Goal: Task Accomplishment & Management: Use online tool/utility

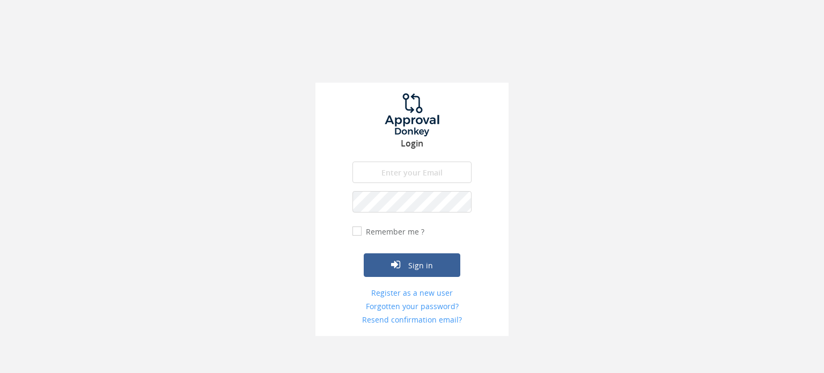
type input "[DATE][EMAIL_ADDRESS][PERSON_NAME][DOMAIN_NAME]"
click at [416, 269] on button "Sign in" at bounding box center [412, 265] width 97 height 24
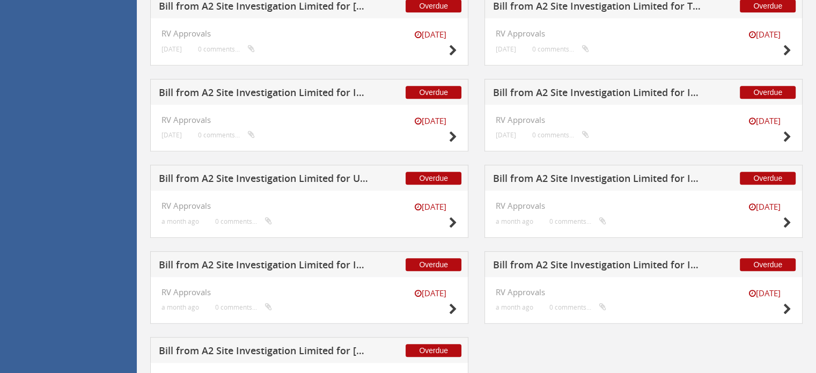
scroll to position [677, 0]
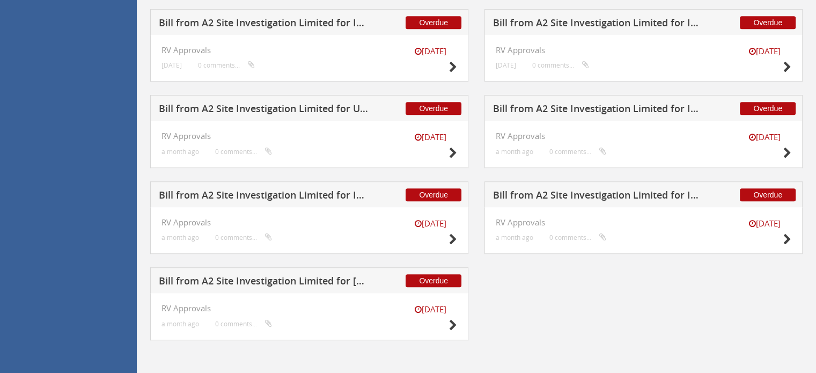
click at [341, 277] on h5 "Bill from A2 Site Investigation Limited for [PERSON_NAME]" at bounding box center [264, 282] width 211 height 13
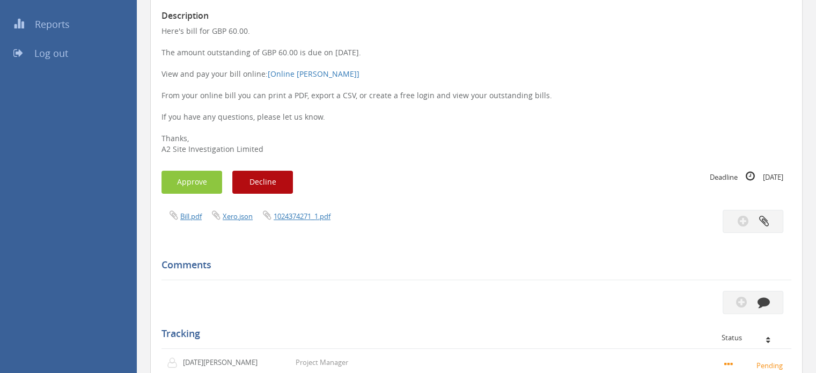
scroll to position [103, 0]
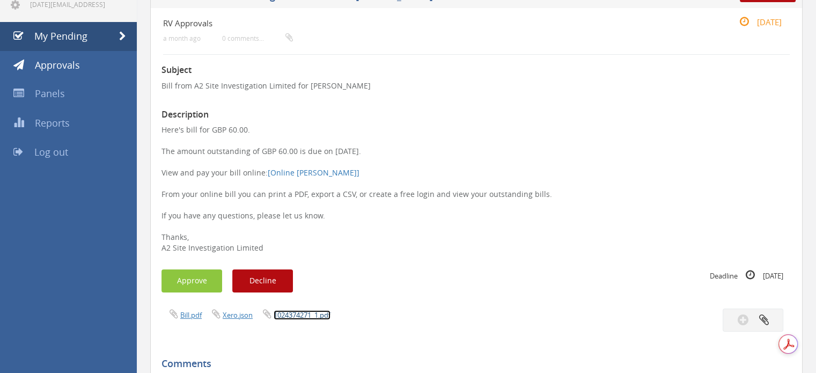
click at [300, 312] on link "1024374271_1.pdf" at bounding box center [302, 315] width 57 height 10
click at [205, 282] on button "Approve" at bounding box center [191, 280] width 61 height 23
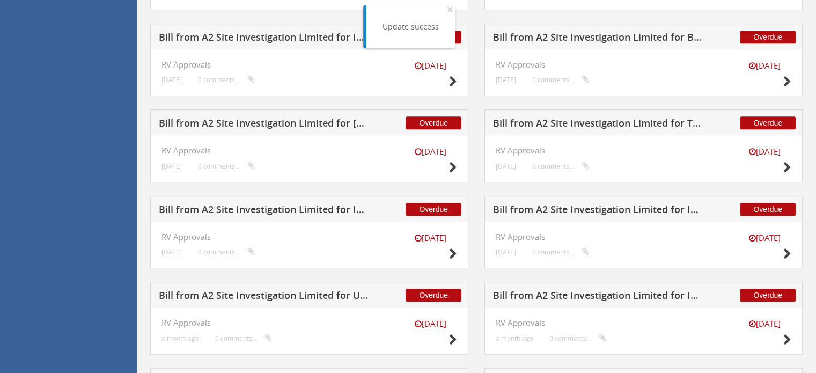
scroll to position [591, 0]
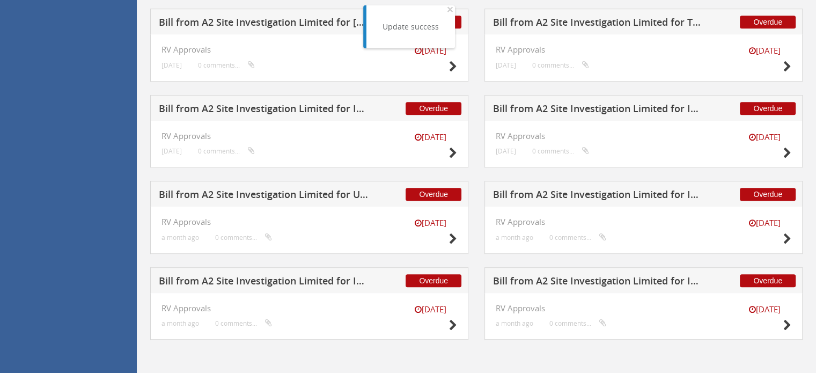
click at [279, 193] on h5 "Bill from A2 Site Investigation Limited for Utility Site Search" at bounding box center [264, 195] width 211 height 13
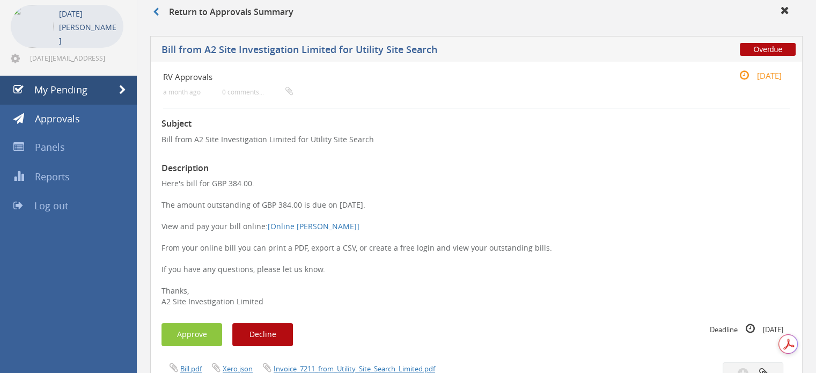
scroll to position [210, 0]
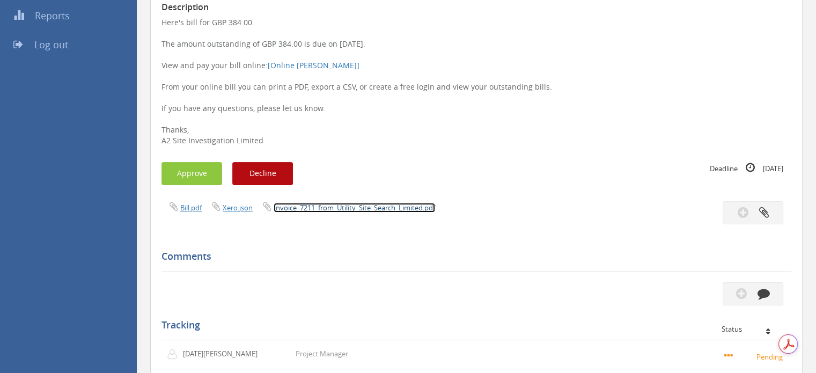
click at [337, 208] on link "Invoice_7211_from_Utility_Site_Search_Limited.pdf" at bounding box center [354, 208] width 161 height 10
click at [180, 173] on button "Approve" at bounding box center [191, 173] width 61 height 23
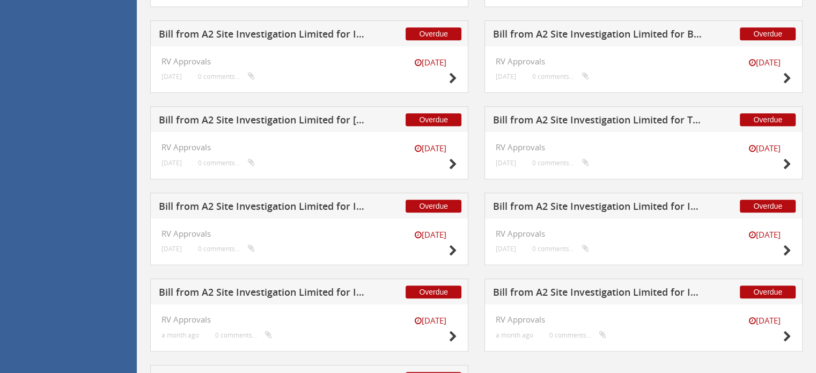
scroll to position [484, 0]
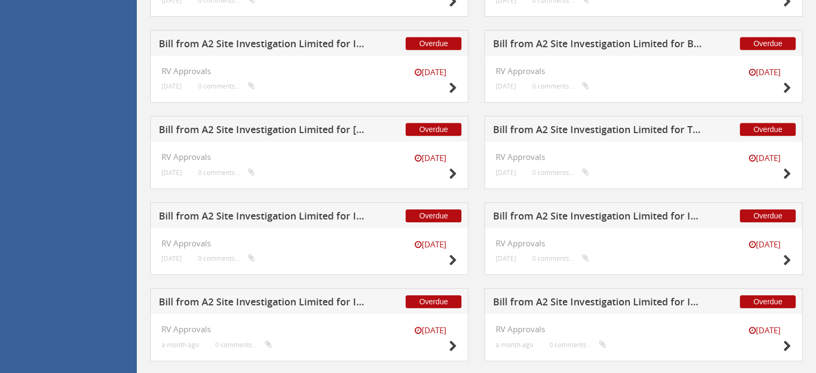
drag, startPoint x: 575, startPoint y: 218, endPoint x: 597, endPoint y: 247, distance: 35.9
click at [575, 218] on h5 "Bill from A2 Site Investigation Limited for Intersect Surveys" at bounding box center [598, 217] width 211 height 13
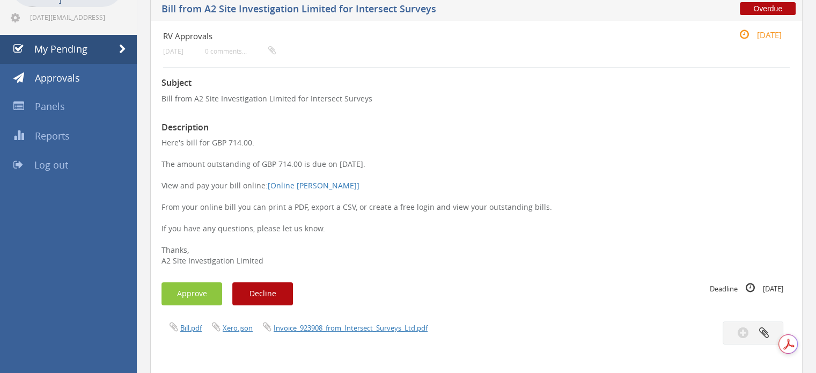
scroll to position [161, 0]
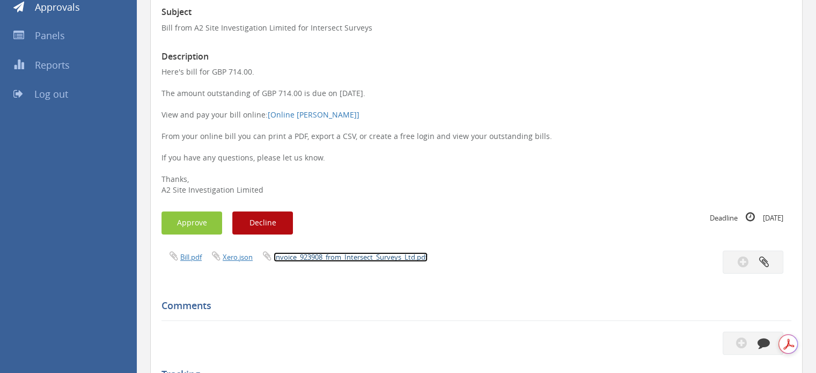
click at [330, 254] on link "Invoice_923908_from_Intersect_Surveys_Ltd.pdf" at bounding box center [351, 257] width 154 height 10
click at [368, 256] on link "Invoice_923908_from_Intersect_Surveys_Ltd.pdf" at bounding box center [351, 257] width 154 height 10
drag, startPoint x: 189, startPoint y: 224, endPoint x: 197, endPoint y: 234, distance: 13.0
click at [190, 224] on button "Approve" at bounding box center [191, 222] width 61 height 23
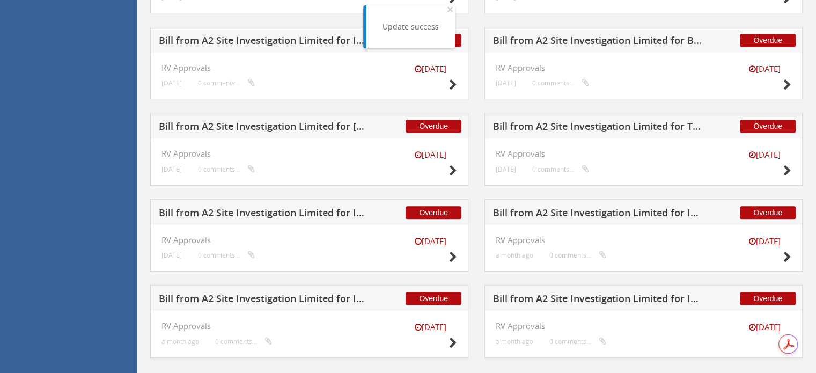
scroll to position [505, 0]
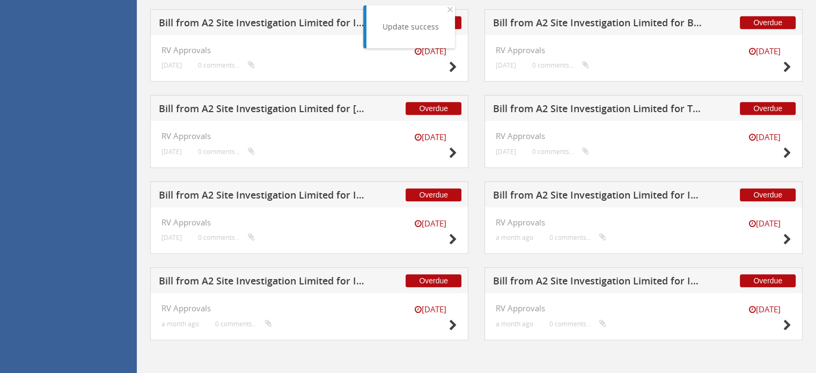
click at [659, 284] on h5 "Bill from A2 Site Investigation Limited for I2 Analytical Ltd" at bounding box center [598, 282] width 211 height 13
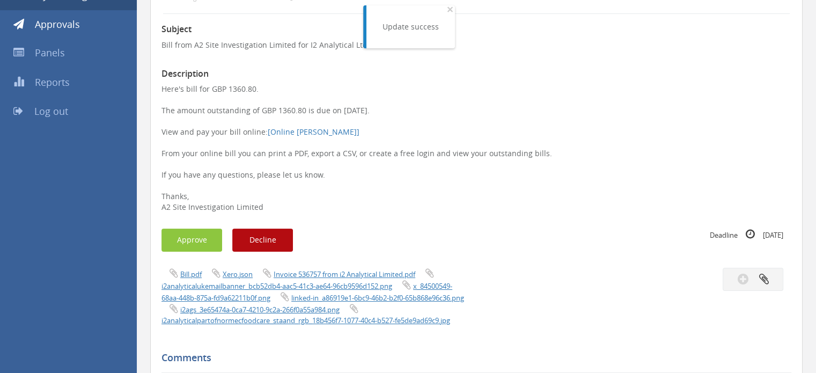
scroll to position [129, 0]
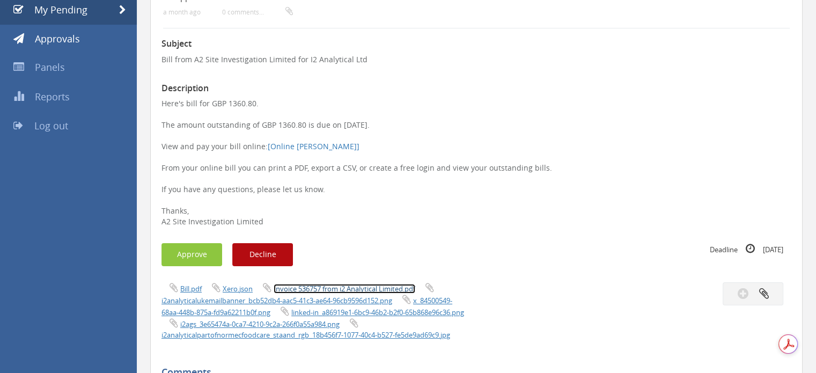
click at [347, 289] on link "Invoice 536757 from i2 Analytical Limited.pdf" at bounding box center [345, 289] width 142 height 10
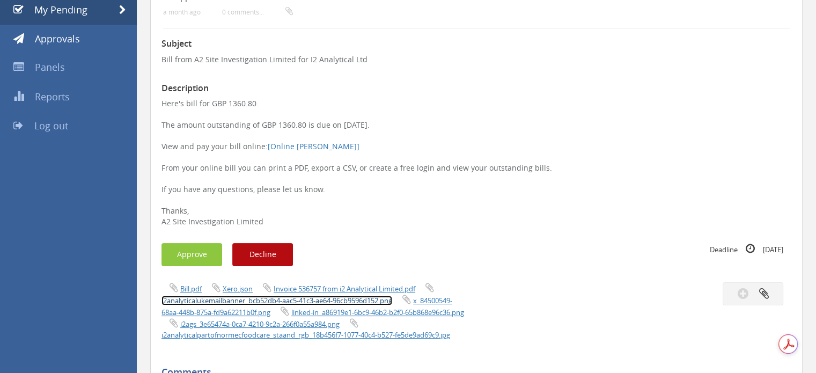
click at [331, 303] on link "i2analyticalukemailbanner_bcb52db4-aac5-41c3-ae64-96cb9596d152.png" at bounding box center [276, 301] width 231 height 10
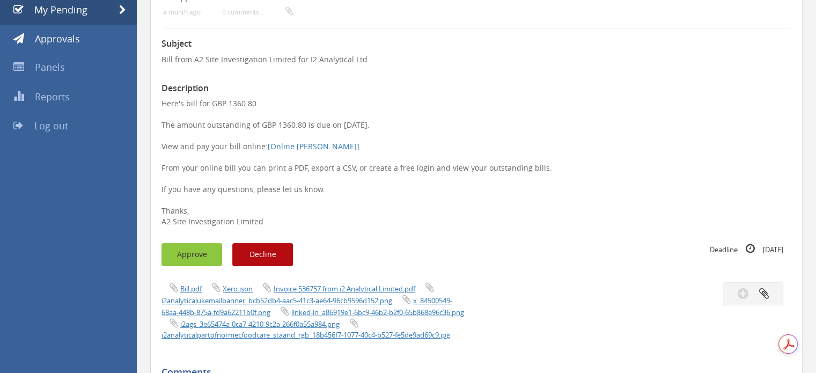
drag, startPoint x: 195, startPoint y: 259, endPoint x: 266, endPoint y: 272, distance: 71.6
click at [195, 258] on button "Approve" at bounding box center [191, 254] width 61 height 23
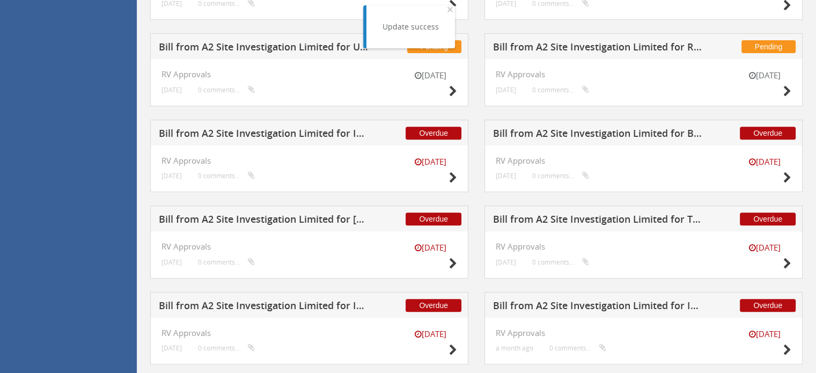
scroll to position [505, 0]
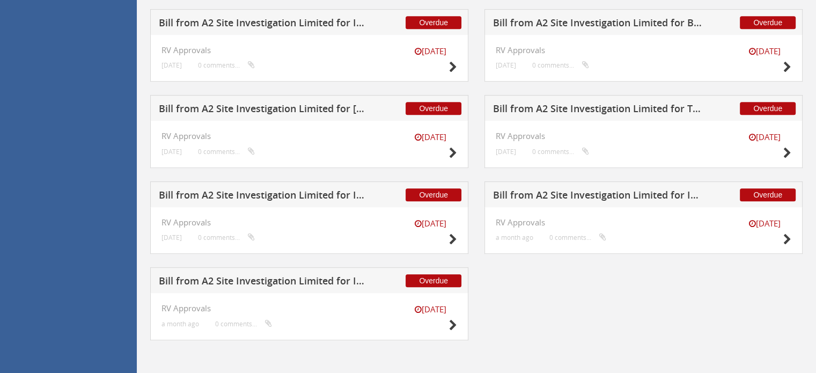
drag, startPoint x: 668, startPoint y: 191, endPoint x: 676, endPoint y: 223, distance: 32.1
click at [668, 191] on h5 "Bill from A2 Site Investigation Limited for I2 Analytical Ltd" at bounding box center [598, 196] width 211 height 13
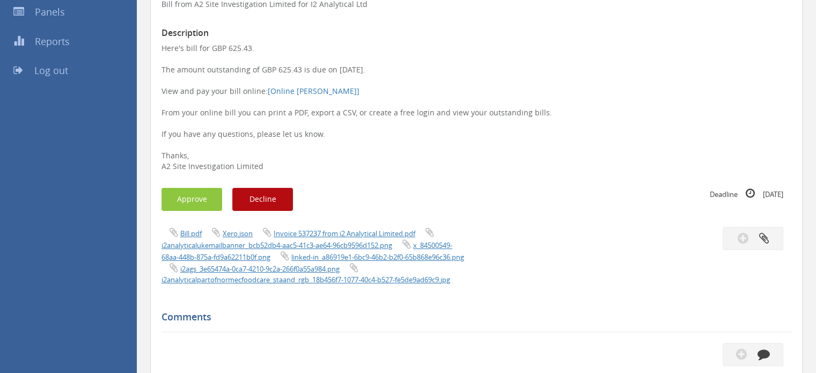
scroll to position [183, 0]
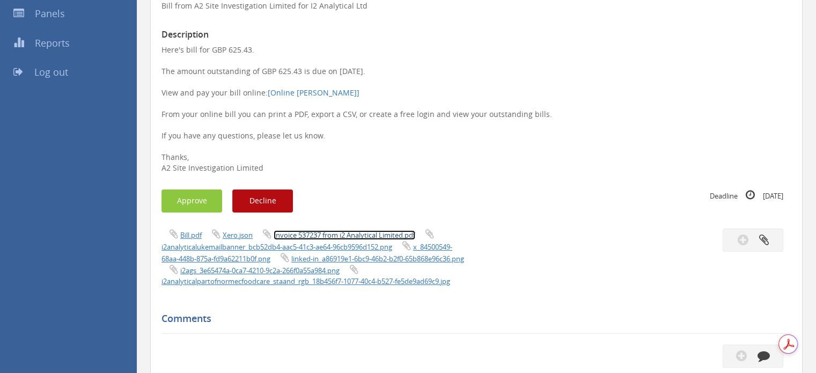
click at [346, 235] on link "Invoice 537237 from i2 Analytical Limited.pdf" at bounding box center [345, 235] width 142 height 10
